Goal: Check status: Check status

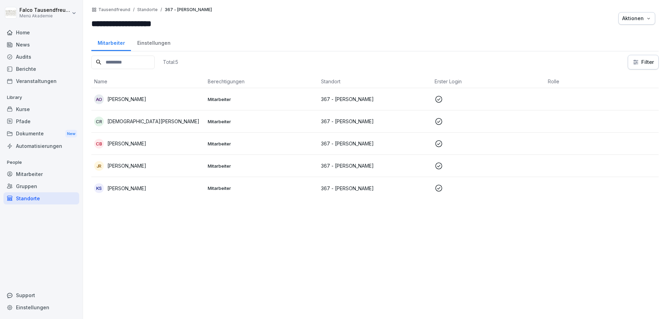
click at [28, 69] on div "Berichte" at bounding box center [41, 69] width 76 height 12
click at [38, 85] on div "Veranstaltungen" at bounding box center [41, 81] width 76 height 12
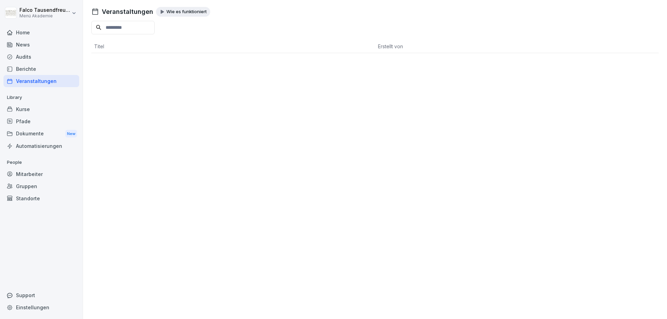
click at [30, 62] on div "Audits" at bounding box center [41, 57] width 76 height 12
click at [27, 69] on div "Berichte" at bounding box center [41, 69] width 76 height 12
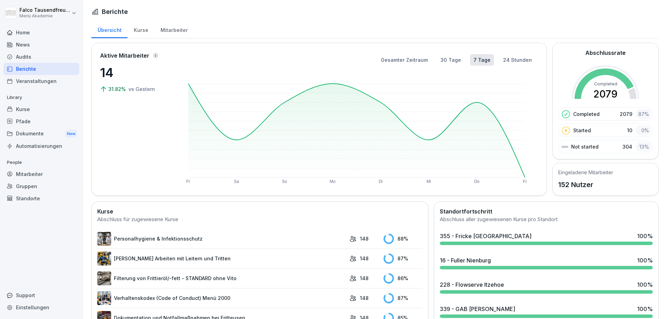
click at [169, 32] on div "Mitarbeiter" at bounding box center [174, 29] width 40 height 18
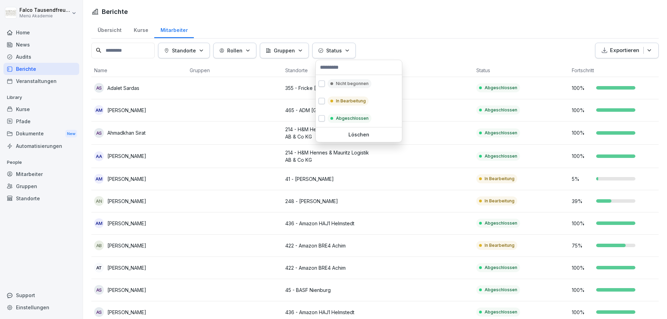
click at [342, 51] on p "Status" at bounding box center [334, 50] width 16 height 7
click at [349, 85] on p "Nicht begonnen" at bounding box center [352, 84] width 33 height 6
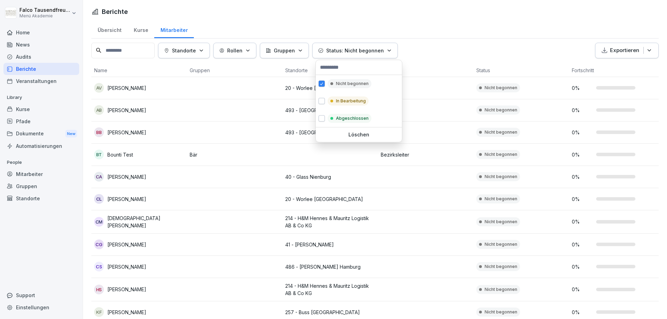
click at [416, 64] on html "[PERSON_NAME] Menü Akademie Home News Audits Berichte Veranstaltungen Library K…" at bounding box center [333, 159] width 667 height 319
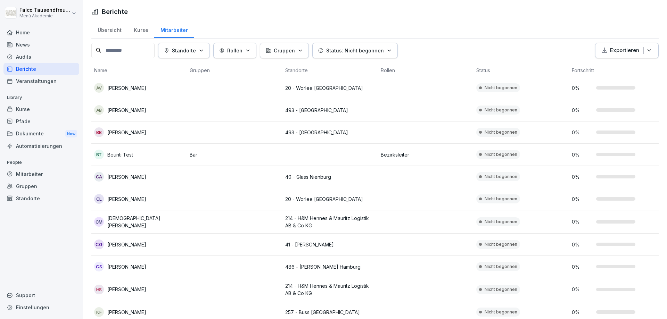
click at [455, 19] on html "[PERSON_NAME] Menü Akademie Home News Audits Berichte Veranstaltungen Library K…" at bounding box center [333, 159] width 667 height 319
drag, startPoint x: 667, startPoint y: 149, endPoint x: 667, endPoint y: 156, distance: 6.6
click at [667, 156] on html "[PERSON_NAME] Menü Akademie Home News Audits Berichte Veranstaltungen Library K…" at bounding box center [333, 159] width 667 height 319
click at [654, 138] on td "0 %" at bounding box center [617, 133] width 96 height 22
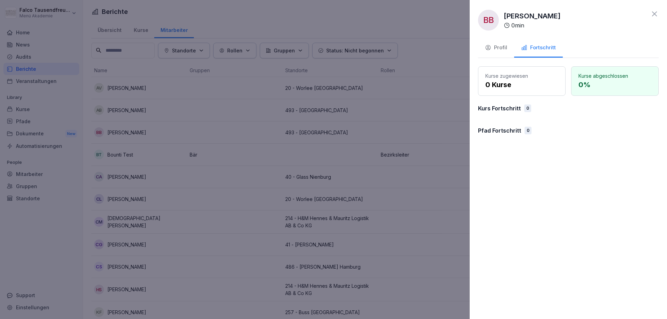
click at [655, 19] on div "BB [PERSON_NAME] 0 min" at bounding box center [568, 20] width 181 height 21
click at [655, 18] on icon at bounding box center [654, 14] width 8 height 8
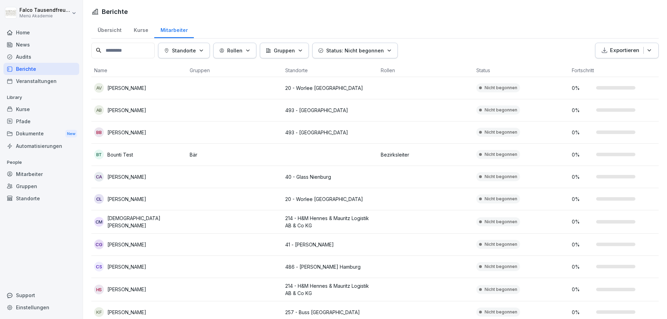
click at [372, 60] on div "Standorte Rollen Gruppen Status: Nicht begonnen Exportieren Name Gruppen Stando…" at bounding box center [374, 273] width 567 height 460
click at [371, 58] on button "Status: Nicht begonnen" at bounding box center [354, 51] width 85 height 16
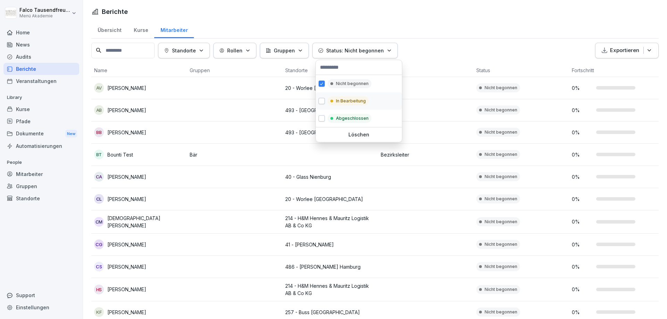
click at [354, 99] on p "In Bearbeitung" at bounding box center [351, 101] width 30 height 6
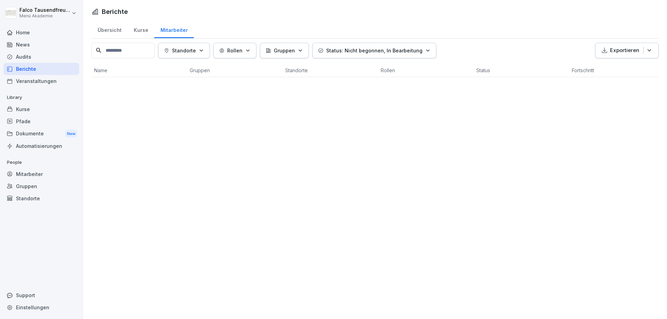
click at [432, 60] on html "[PERSON_NAME] Menü Akademie Home News Audits Berichte Veranstaltungen Library K…" at bounding box center [333, 159] width 667 height 319
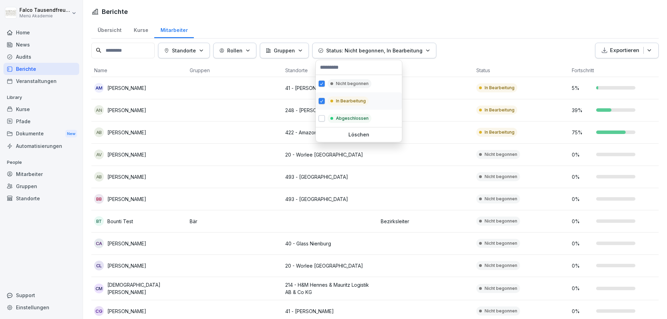
click at [339, 102] on p "In Bearbeitung" at bounding box center [351, 101] width 30 height 6
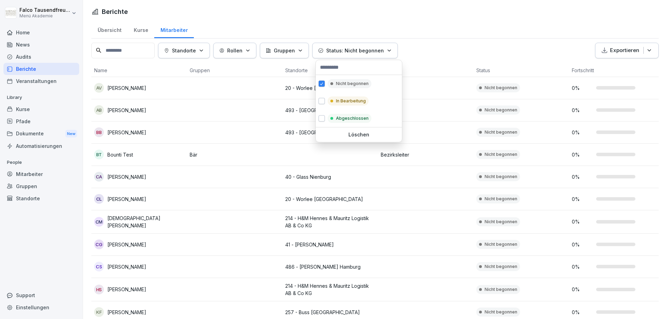
click at [448, 45] on html "[PERSON_NAME] Menü Akademie Home News Audits Berichte Veranstaltungen Library K…" at bounding box center [333, 159] width 667 height 319
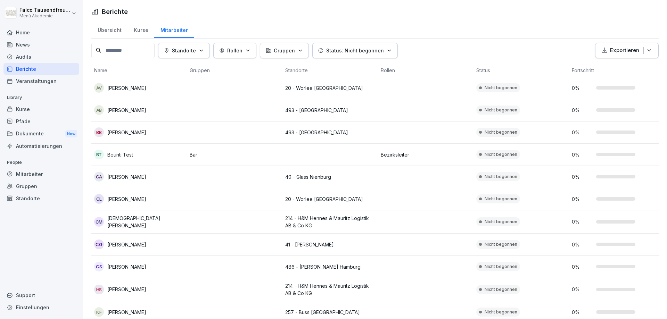
click at [603, 175] on div "0 %" at bounding box center [617, 176] width 90 height 7
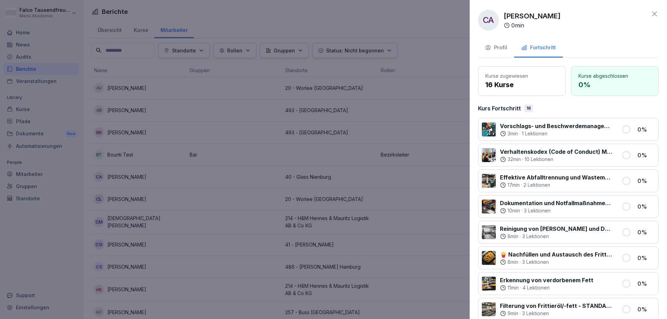
click at [495, 47] on div "Profil" at bounding box center [496, 48] width 22 height 8
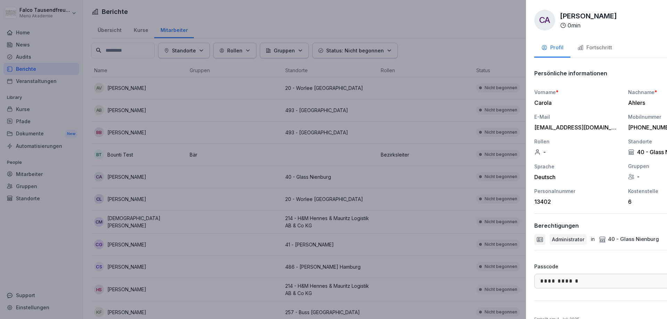
click at [469, 85] on div at bounding box center [333, 159] width 667 height 319
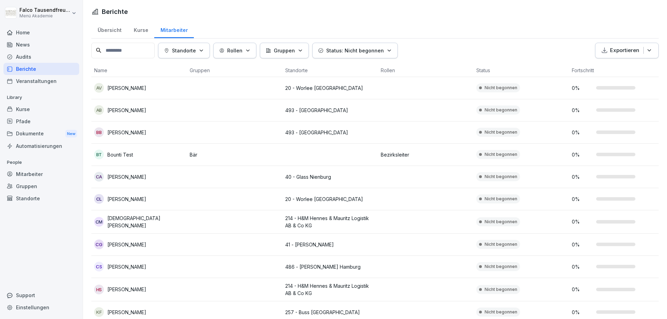
click at [469, 85] on td at bounding box center [426, 88] width 96 height 22
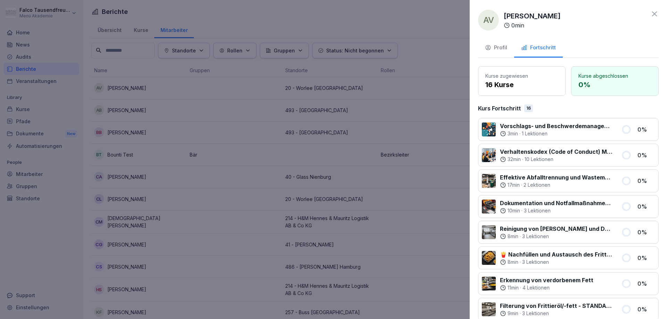
click at [451, 15] on div at bounding box center [333, 159] width 667 height 319
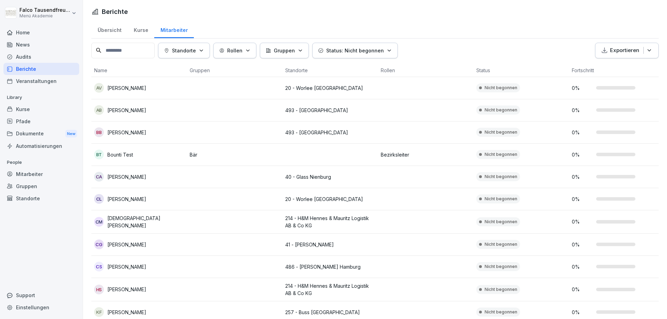
click at [11, 30] on icon at bounding box center [10, 33] width 6 height 6
